Goal: Task Accomplishment & Management: Complete application form

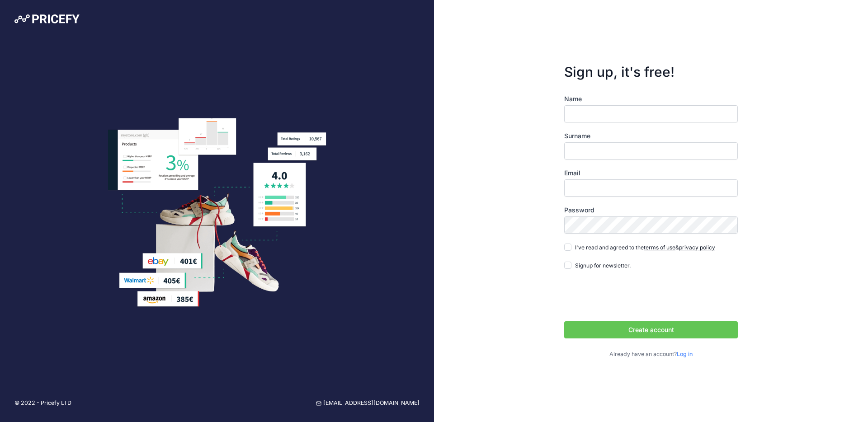
click at [604, 115] on input "Name" at bounding box center [651, 113] width 174 height 17
type input "Dejan"
type input "[PERSON_NAME]"
click at [604, 194] on input "Email" at bounding box center [651, 187] width 174 height 17
type input "[EMAIL_ADDRESS][DOMAIN_NAME]"
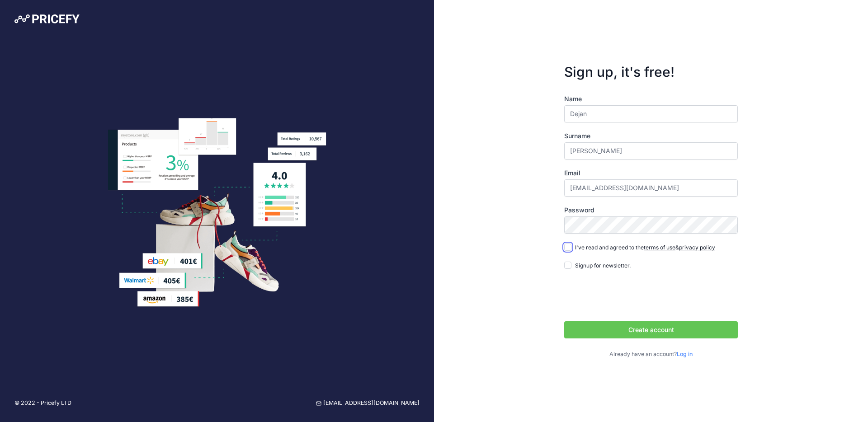
click at [567, 249] on input "I've read and agreed to the terms of use & privacy policy" at bounding box center [567, 247] width 7 height 7
checkbox input "true"
click at [568, 262] on input "Signup for newsletter." at bounding box center [567, 265] width 7 height 7
click at [567, 267] on input "Signup for newsletter." at bounding box center [567, 265] width 7 height 7
checkbox input "false"
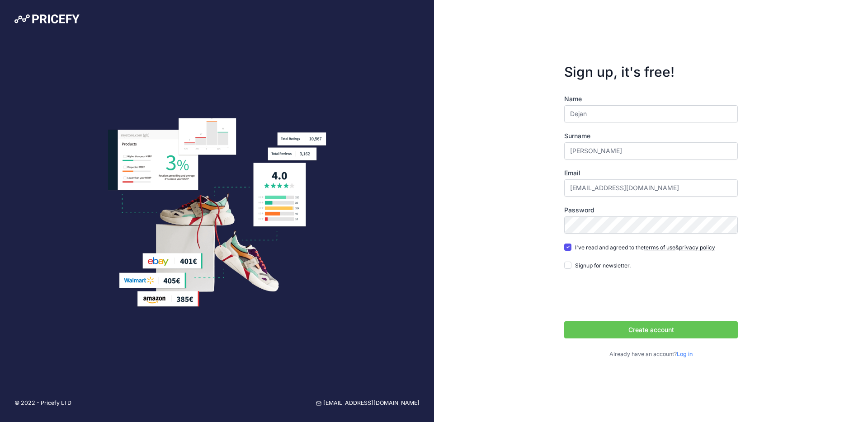
click at [627, 327] on button "Create account" at bounding box center [651, 329] width 174 height 17
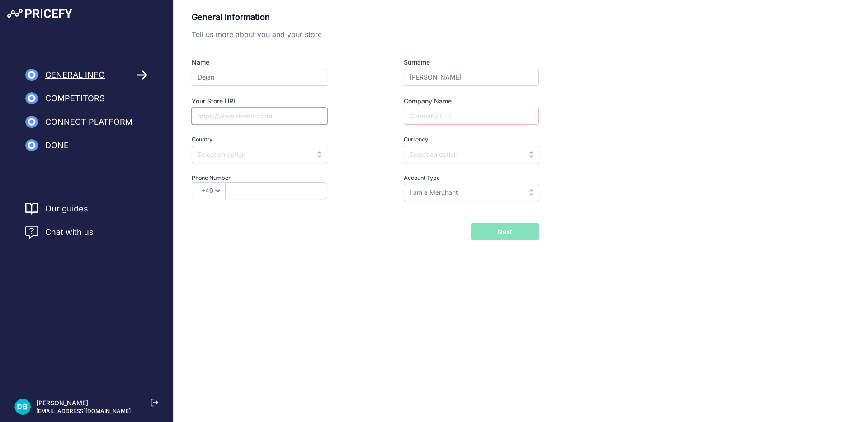
click at [258, 124] on input "Your Store URL" at bounding box center [260, 116] width 136 height 17
paste input "https://apotekakrsenkovic.rs/"
type input "https://apotekakrsenkovic.rs/"
click at [421, 125] on div "Name Dejan Surname Baralić Your Store URL https://apotekakrsenkovic.rs/ Company…" at bounding box center [365, 129] width 347 height 143
click at [429, 113] on input "Company Name" at bounding box center [471, 116] width 135 height 17
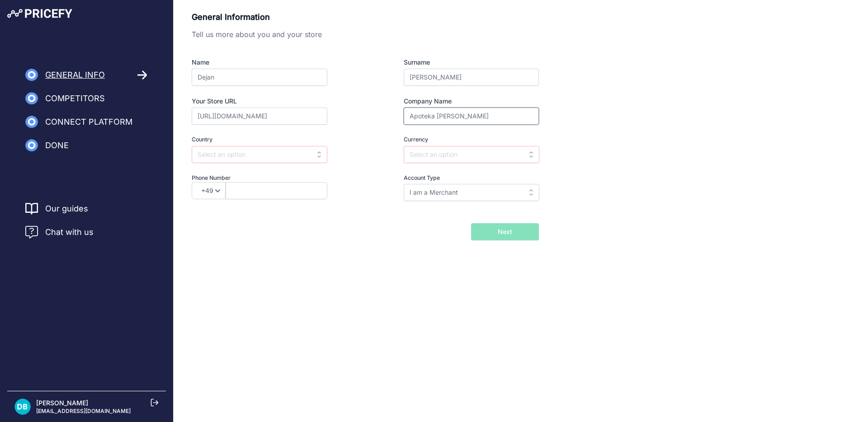
type input "Apoteka Kršenkovic"
click at [301, 155] on input "text" at bounding box center [260, 154] width 136 height 17
click at [252, 187] on div "Serbia" at bounding box center [248, 191] width 113 height 16
type input "Serbia"
type input "RSD"
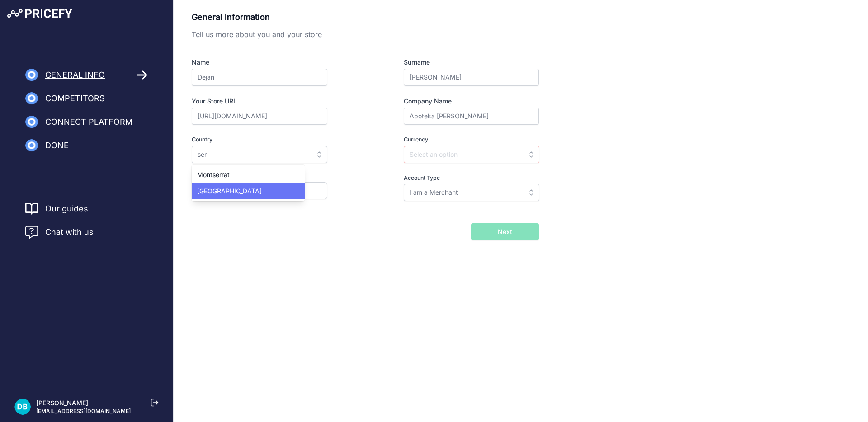
select select "381"
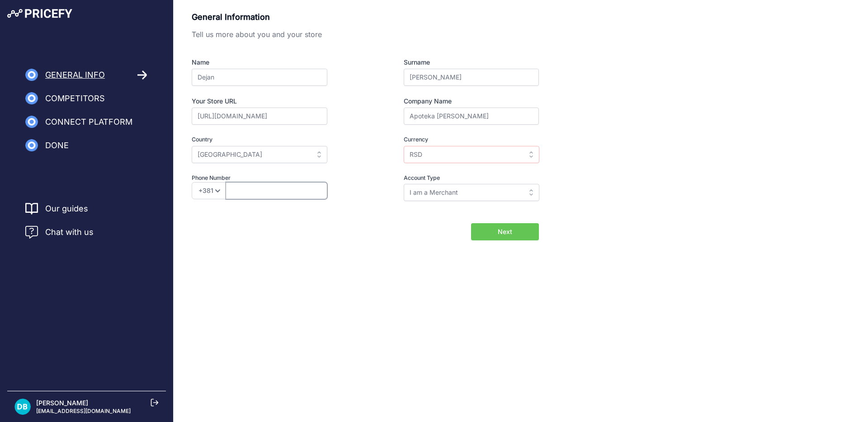
click at [307, 191] on input "text" at bounding box center [277, 190] width 102 height 17
type input "648860787"
click at [416, 193] on input "I am a Merchant" at bounding box center [472, 192] width 136 height 17
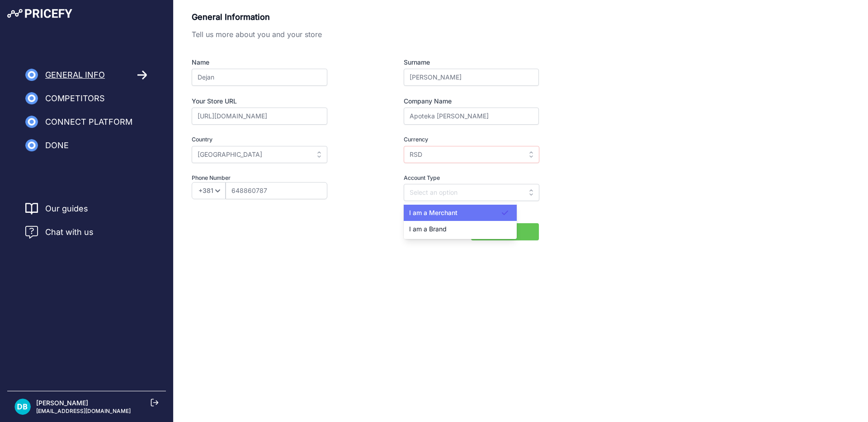
click at [474, 211] on div "I am a Merchant" at bounding box center [460, 213] width 113 height 16
type input "I am a Merchant"
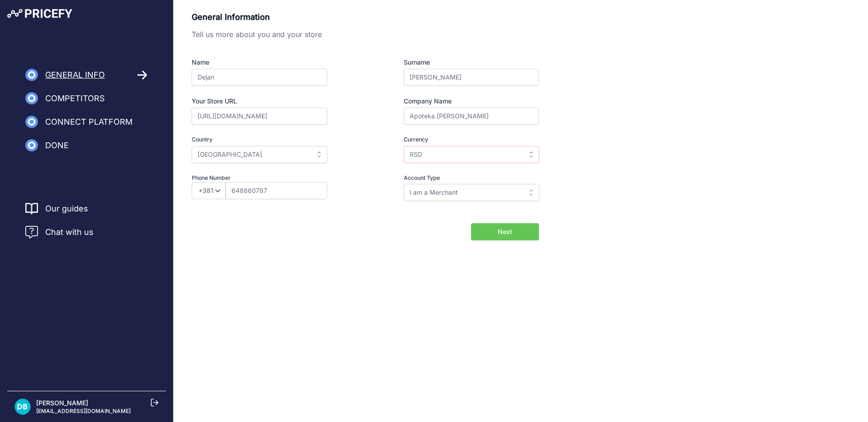
click at [496, 233] on button "Next" at bounding box center [505, 231] width 68 height 17
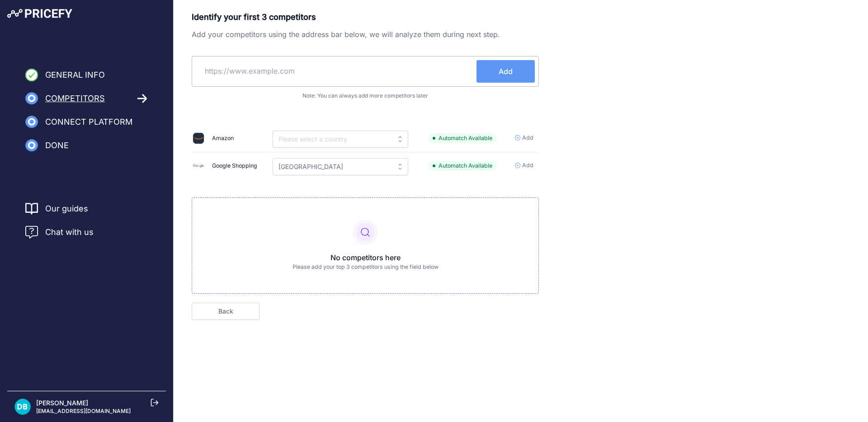
click at [290, 73] on input "text" at bounding box center [336, 71] width 281 height 22
click at [351, 64] on input "text" at bounding box center [336, 71] width 281 height 22
paste input "https://www.drmax.rs/"
type input "https://www.drmax.rs/"
click at [502, 74] on span "Add" at bounding box center [506, 71] width 14 height 11
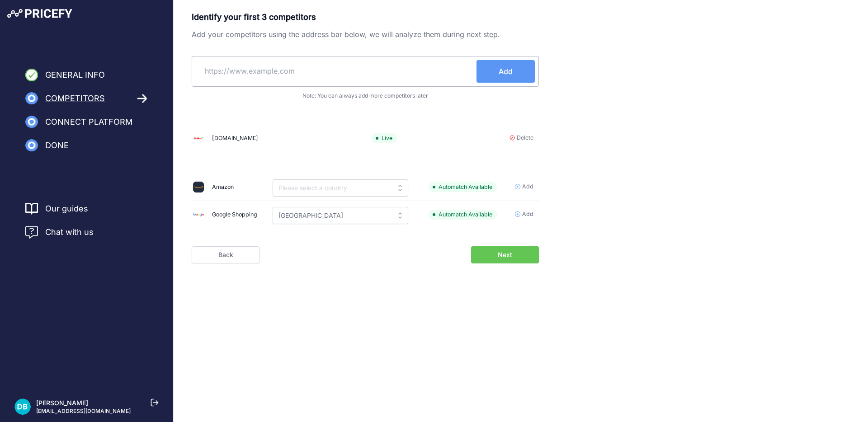
click at [452, 70] on input "text" at bounding box center [336, 71] width 281 height 22
paste input "https://benu.rs/"
type input "https://benu.rs/"
click at [522, 66] on button "Add" at bounding box center [506, 71] width 58 height 23
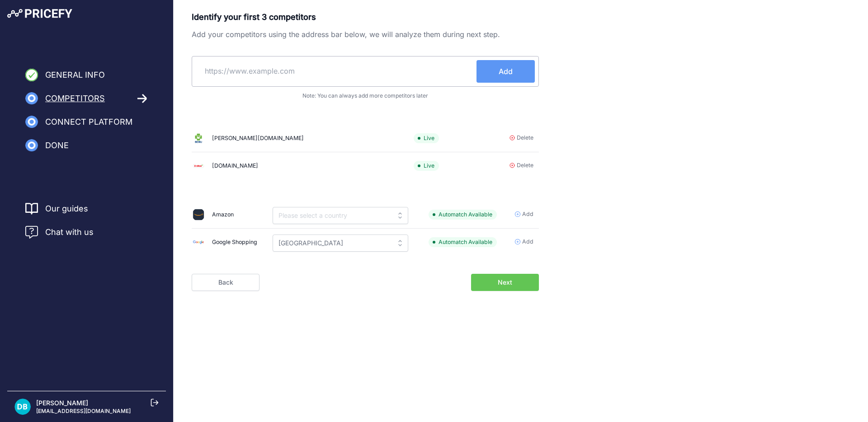
click at [280, 71] on input "text" at bounding box center [336, 71] width 281 height 22
paste input "https://www.apotekasrbotrade.rs/"
click at [513, 68] on button "Add" at bounding box center [506, 71] width 58 height 23
click at [254, 76] on input "https://www.apotekasrbotrade.rs/" at bounding box center [303, 71] width 214 height 22
paste input "https://nobel.rs/"
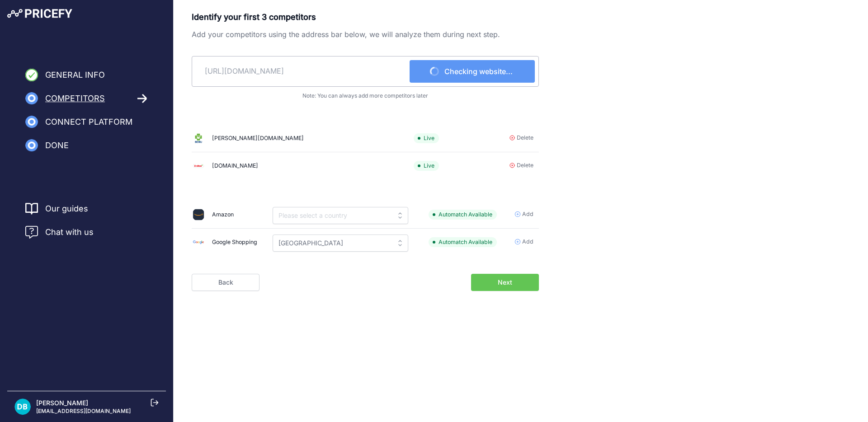
type input "https://www.apotekasrbotrade.rs/https://nobel.rs/"
drag, startPoint x: 377, startPoint y: 66, endPoint x: 118, endPoint y: 69, distance: 258.6
click at [120, 69] on div "General Info Competitors Connect Platform Done" at bounding box center [434, 165] width 868 height 331
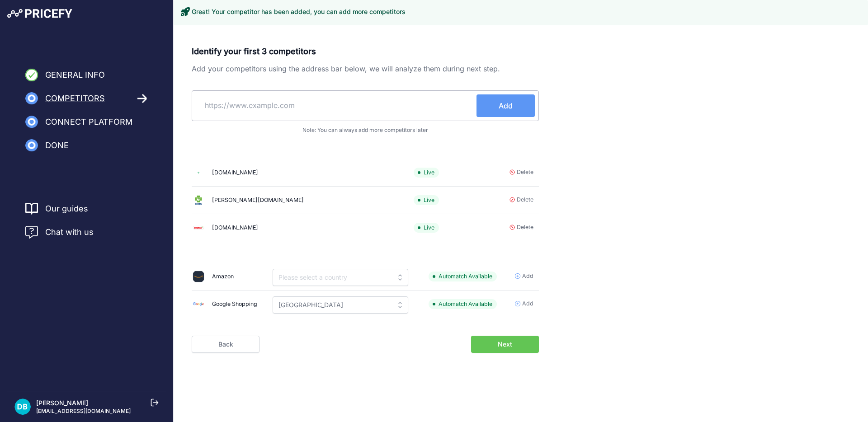
click at [293, 112] on input "text" at bounding box center [336, 105] width 281 height 22
paste input "https://nobel.rs/"
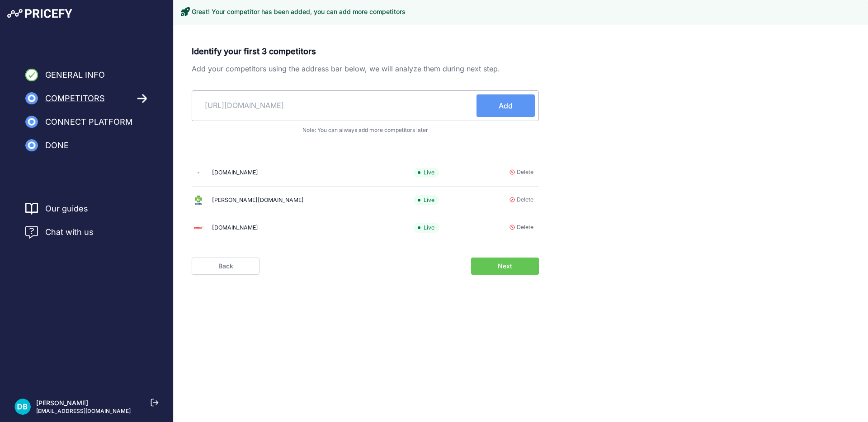
type input "https://nobel.rs/"
click at [492, 106] on button "Add" at bounding box center [506, 105] width 58 height 23
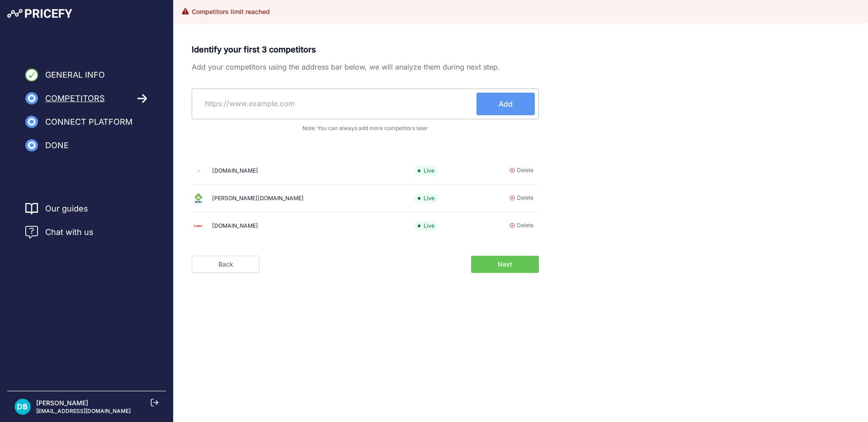
click at [368, 97] on input "text" at bounding box center [336, 104] width 281 height 22
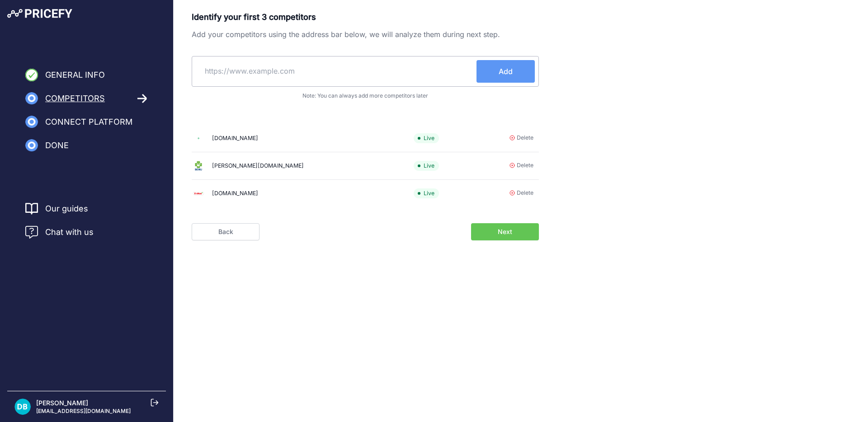
click at [656, 291] on body "Lorem Ipsum Close General Info Competitors Done" at bounding box center [434, 211] width 868 height 422
click at [507, 235] on span "Next" at bounding box center [505, 231] width 14 height 9
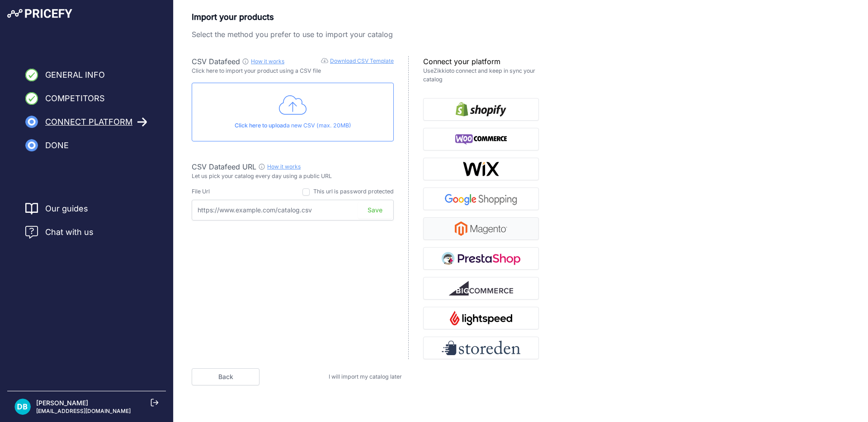
click at [507, 232] on img "button" at bounding box center [481, 229] width 52 height 14
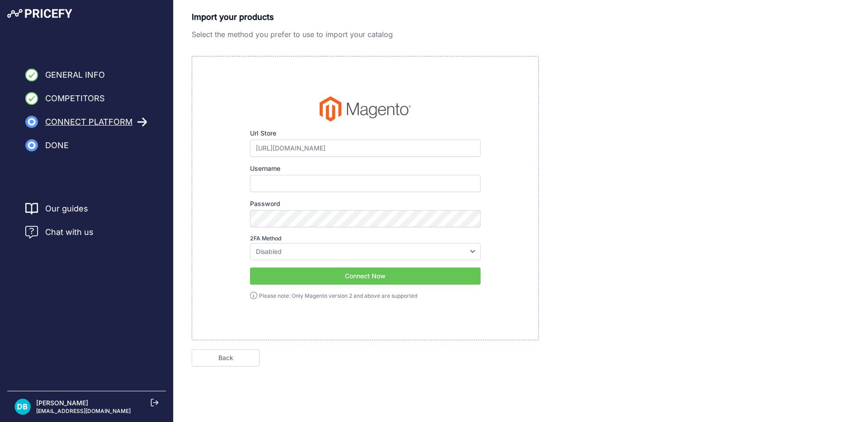
click at [317, 268] on button "Connect Now" at bounding box center [365, 276] width 231 height 17
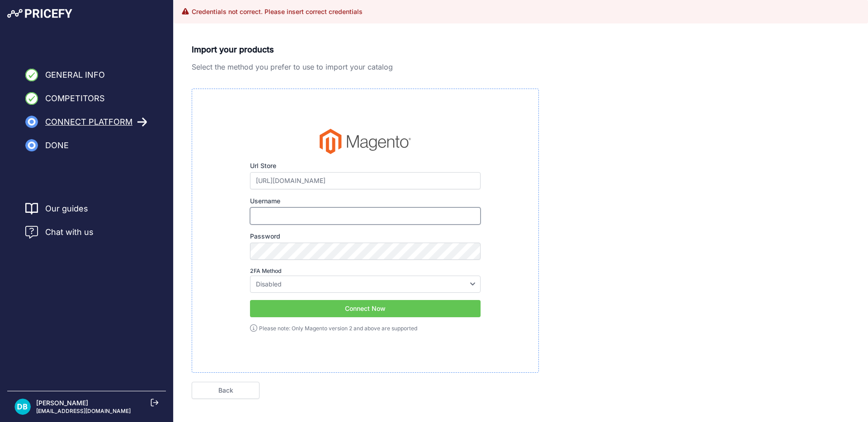
click at [314, 214] on input "Username" at bounding box center [365, 216] width 231 height 17
click at [341, 177] on input "[URL][DOMAIN_NAME]" at bounding box center [365, 180] width 231 height 17
click at [361, 184] on input "[URL][DOMAIN_NAME]" at bounding box center [365, 180] width 231 height 17
click at [364, 71] on p "Select the method you prefer to use to import your catalog" at bounding box center [365, 66] width 347 height 11
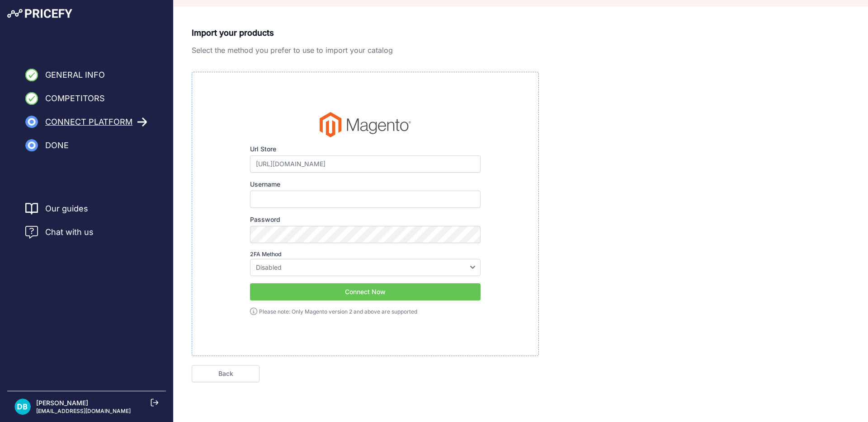
click at [254, 312] on icon at bounding box center [253, 311] width 7 height 7
click at [382, 208] on div "Url Store https://apotekakrsenkovic.rs/ Please make sure to enter your e-commer…" at bounding box center [365, 214] width 231 height 204
click at [382, 198] on input "Username" at bounding box center [365, 199] width 231 height 17
paste input "nqqc8y16wi4wt6smv35f4rn9vccu1m05"
drag, startPoint x: 387, startPoint y: 203, endPoint x: 184, endPoint y: 192, distance: 202.9
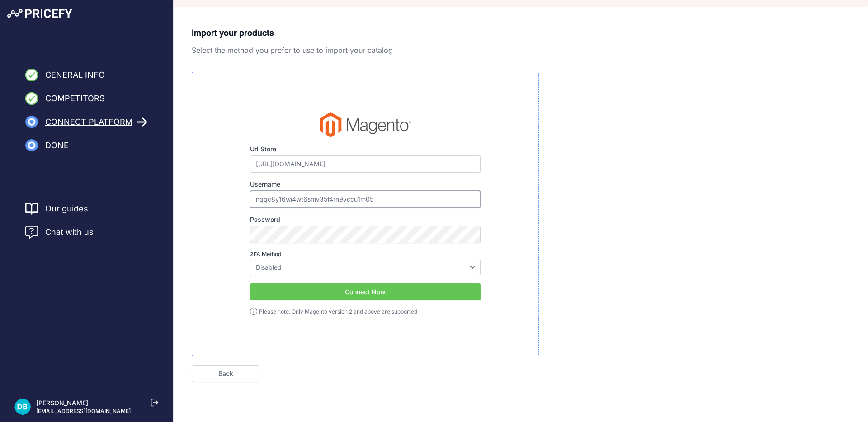
click at [184, 192] on div "Import your products Select the method you prefer to use to import your catalog…" at bounding box center [521, 205] width 694 height 356
paste input "yljvpy3crhwvv1pvct0tgz9zg0t1pks2"
click at [198, 231] on div "Url Store https://apotekakrsenkovic.rs/ Please make sure to enter your e-commer…" at bounding box center [365, 214] width 347 height 284
click at [524, 183] on div "Url Store https://apotekakrsenkovic.rs/ Please make sure to enter your e-commer…" at bounding box center [365, 214] width 347 height 284
click at [391, 293] on button "Connect Now" at bounding box center [365, 291] width 231 height 17
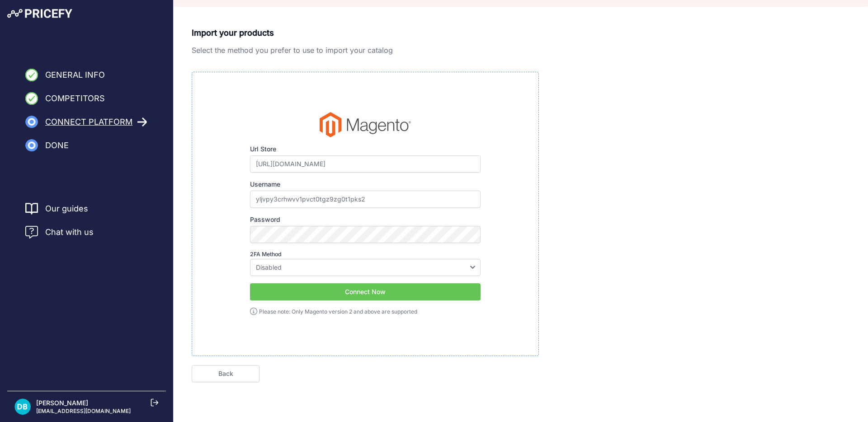
scroll to position [0, 0]
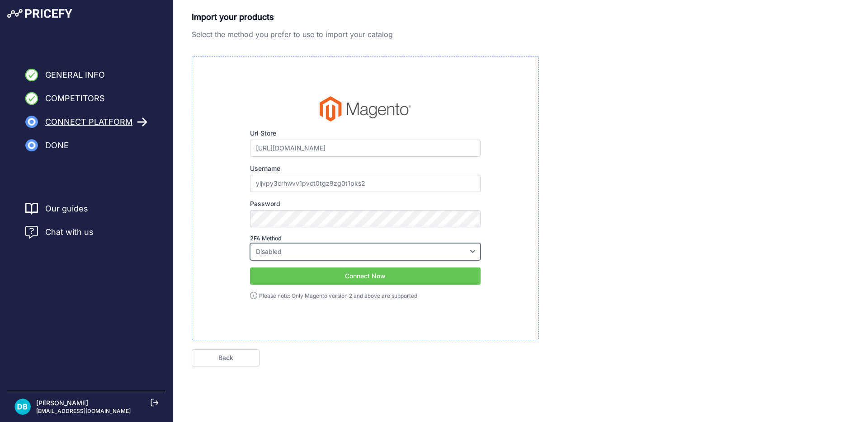
click at [350, 256] on select "Disabled Google Authenticator Duo Security Authy U2F" at bounding box center [365, 251] width 231 height 17
click at [353, 277] on button "Connect Now" at bounding box center [365, 276] width 231 height 17
click at [72, 134] on nav "General Info Competitors Connect Platform Import Products Done" at bounding box center [86, 110] width 173 height 83
click at [76, 124] on span "Connect Platform" at bounding box center [88, 122] width 87 height 13
click at [142, 123] on icon at bounding box center [141, 122] width 9 height 8
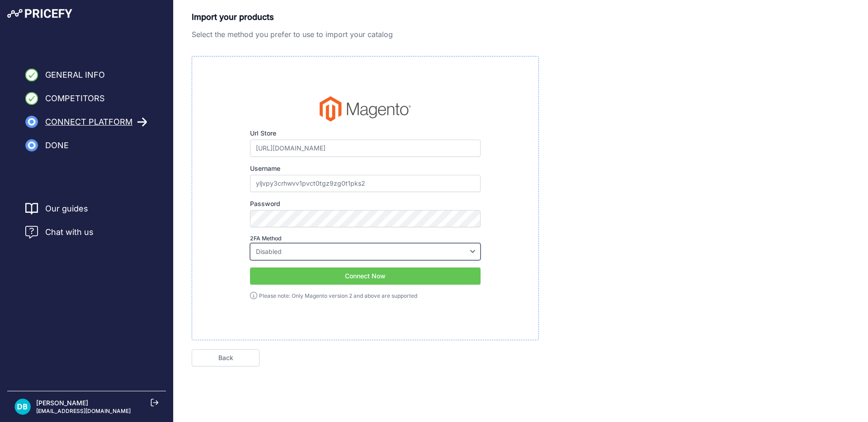
click at [350, 243] on select "Disabled Google Authenticator Duo Security Authy U2F" at bounding box center [365, 251] width 231 height 17
click at [378, 189] on input "yljvpy3crhwvv1pvct0tgz9zg0t1pks2" at bounding box center [365, 183] width 231 height 17
click at [456, 331] on div "Url Store https://apotekakrsenkovic.rs/ Please make sure to enter your e-commer…" at bounding box center [365, 198] width 347 height 284
click at [419, 281] on button "Connect Now" at bounding box center [365, 276] width 231 height 17
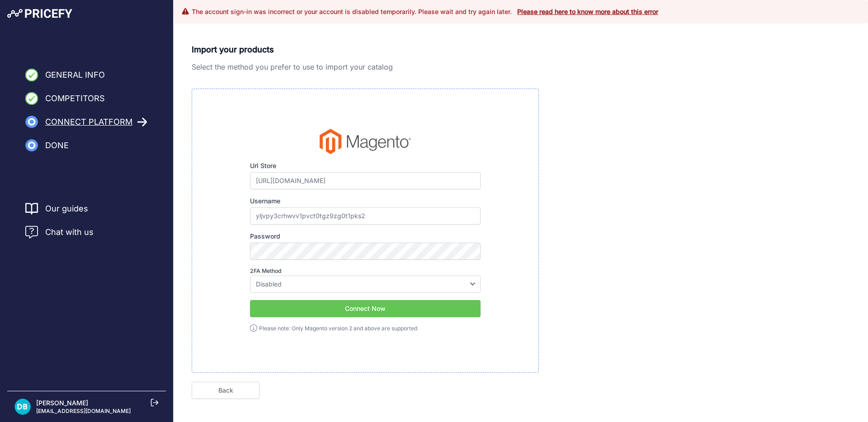
click at [54, 145] on span "Done" at bounding box center [57, 145] width 24 height 13
click at [576, 11] on link "Please read here to know more about this error" at bounding box center [587, 12] width 141 height 8
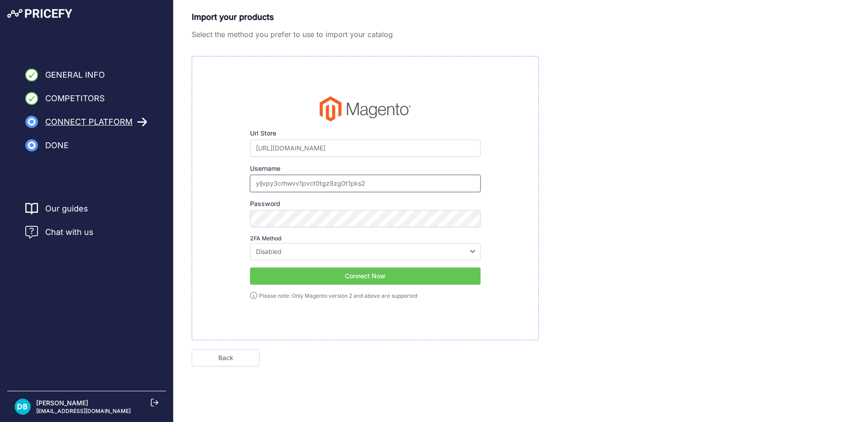
drag, startPoint x: 378, startPoint y: 181, endPoint x: 127, endPoint y: 188, distance: 251.0
click at [129, 187] on div "General Info Competitors Connect Platform Done Finish" at bounding box center [434, 203] width 868 height 406
click at [172, 219] on div "General Info Competitors Connect Platform Done Finish" at bounding box center [434, 203] width 868 height 406
click at [439, 273] on button "Connect Now" at bounding box center [365, 276] width 231 height 17
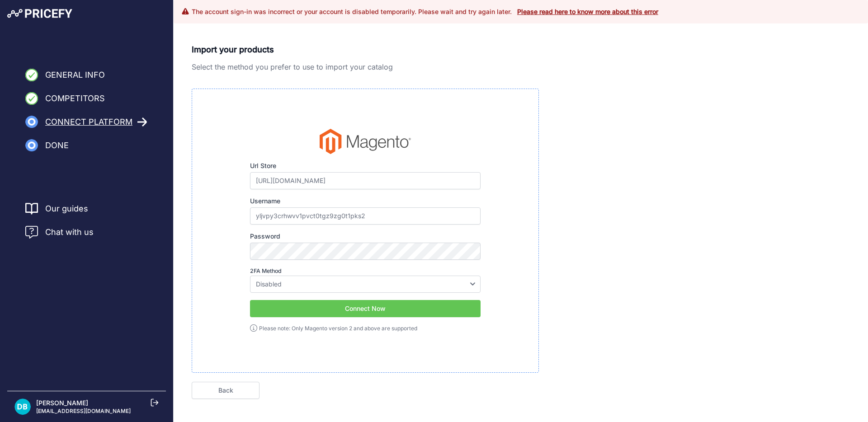
click at [295, 12] on h3 "The account sign-in was incorrect or your account is disabled temporarily. Plea…" at bounding box center [425, 11] width 467 height 9
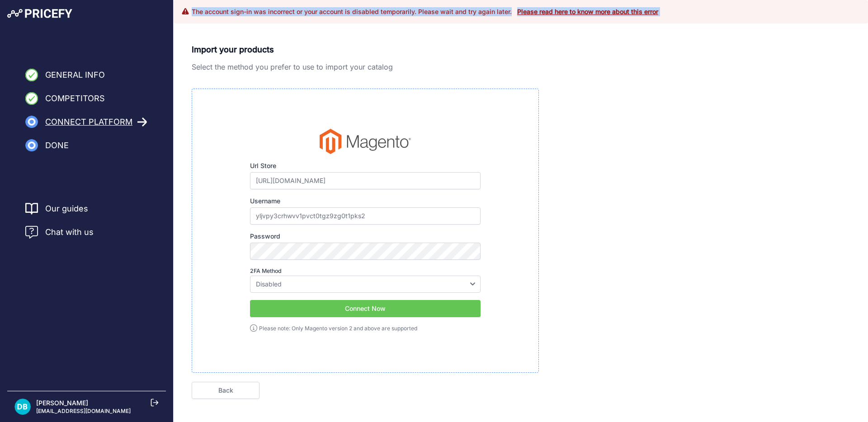
click at [295, 12] on h3 "The account sign-in was incorrect or your account is disabled temporarily. Plea…" at bounding box center [425, 11] width 467 height 9
copy main "The account sign-in was incorrect or your account is disabled temporarily. Plea…"
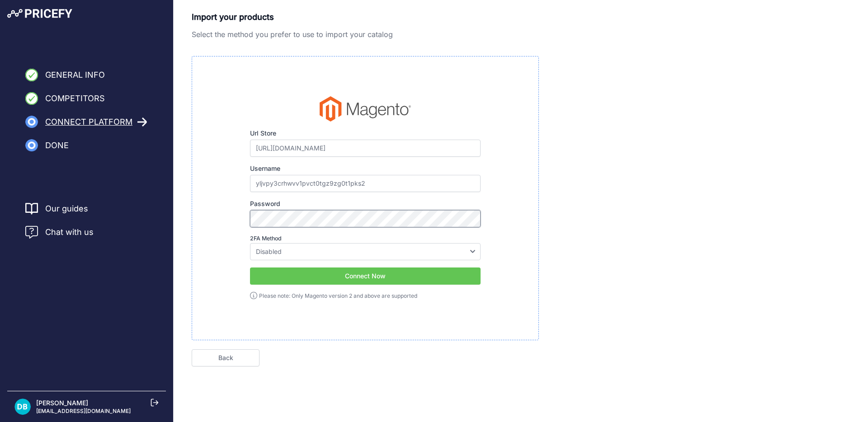
click at [139, 220] on div "General Info Competitors Connect Platform Done Finish" at bounding box center [434, 203] width 868 height 406
drag, startPoint x: 370, startPoint y: 182, endPoint x: 179, endPoint y: 174, distance: 191.4
click at [179, 174] on div "Import your products Select the method you prefer to use to import your catalog…" at bounding box center [521, 189] width 694 height 356
paste input "Price_api"
type input "Price_api"
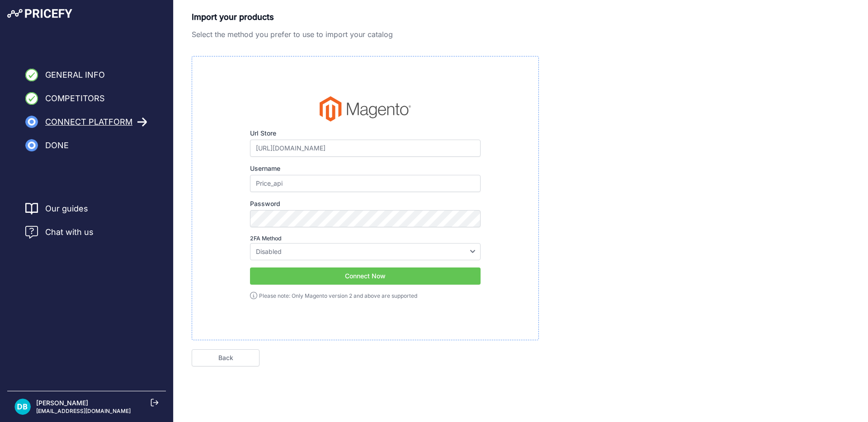
click at [380, 279] on button "Connect Now" at bounding box center [365, 276] width 231 height 17
click at [283, 249] on select "Disabled Google Authenticator Duo Security Authy U2F" at bounding box center [365, 251] width 231 height 17
click at [308, 281] on button "Connect Now" at bounding box center [365, 276] width 231 height 17
click at [410, 276] on button "Connect Now" at bounding box center [365, 276] width 231 height 17
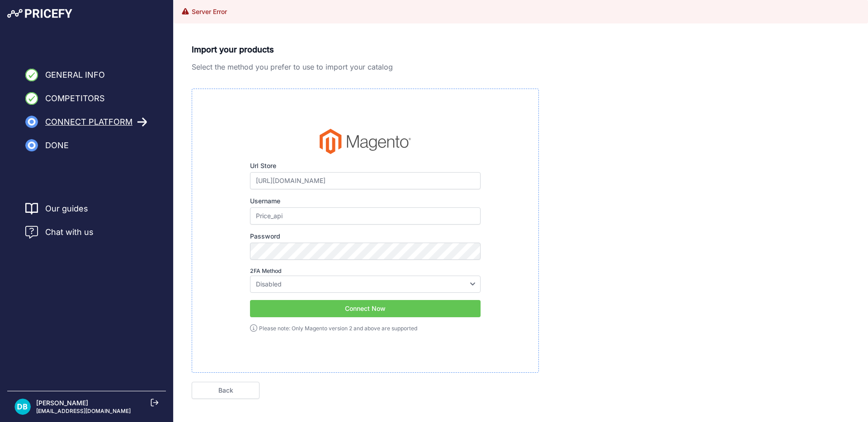
click at [200, 9] on h3 "Server Error" at bounding box center [209, 11] width 35 height 9
click at [385, 310] on button "Connect Now" at bounding box center [365, 308] width 231 height 17
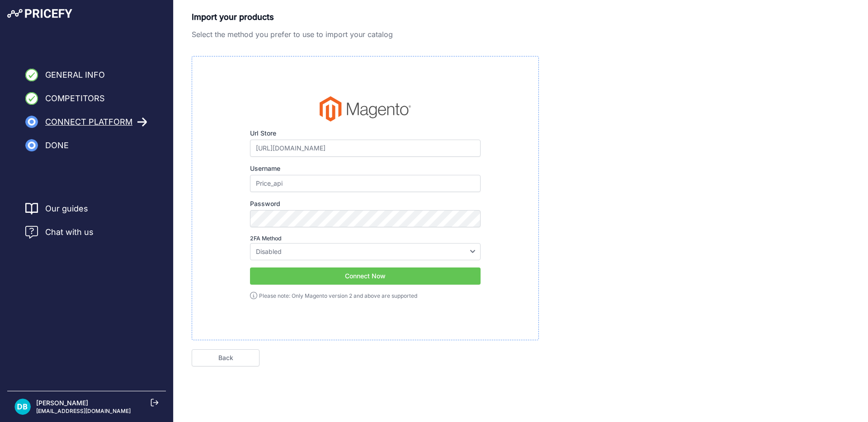
click at [46, 19] on div "General Info Competitors Connect Platform Done" at bounding box center [86, 79] width 173 height 159
click at [49, 10] on img at bounding box center [39, 13] width 65 height 9
click at [217, 362] on link "Back" at bounding box center [226, 357] width 68 height 17
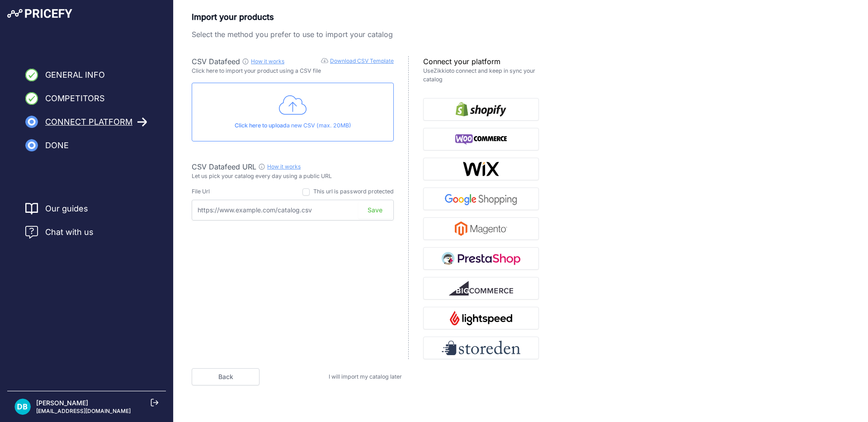
click at [71, 414] on p "[EMAIL_ADDRESS][DOMAIN_NAME]" at bounding box center [83, 411] width 94 height 7
click at [81, 403] on p "Dejan Baralić" at bounding box center [83, 403] width 94 height 9
click at [153, 404] on icon at bounding box center [155, 403] width 8 height 8
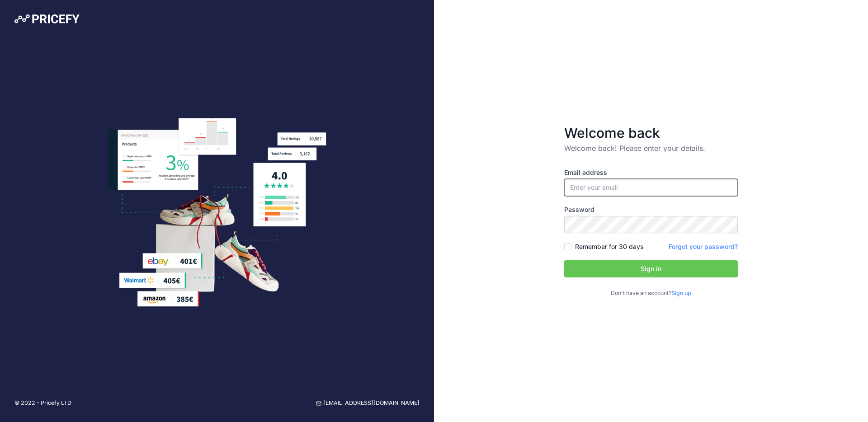
click at [616, 181] on input "email" at bounding box center [651, 187] width 174 height 17
type input "[EMAIL_ADDRESS][DOMAIN_NAME]"
click at [641, 236] on div "Email address [EMAIL_ADDRESS][DOMAIN_NAME] Password Remember for 30 days Sign up" at bounding box center [651, 233] width 174 height 130
click at [450, 223] on div "Welcome back Welcome back! Please enter your details. Email address [EMAIL_ADDR…" at bounding box center [651, 211] width 434 height 422
